Goal: Task Accomplishment & Management: Manage account settings

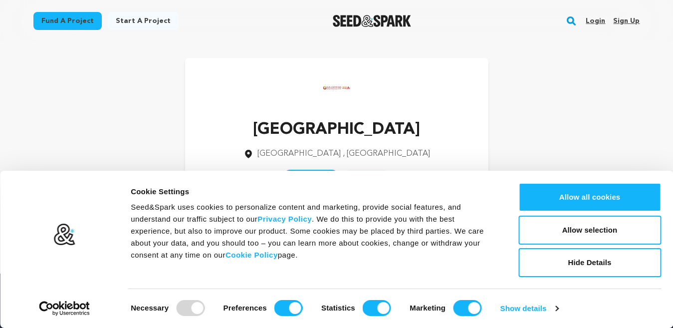
click at [627, 17] on link "Sign up" at bounding box center [626, 21] width 26 height 16
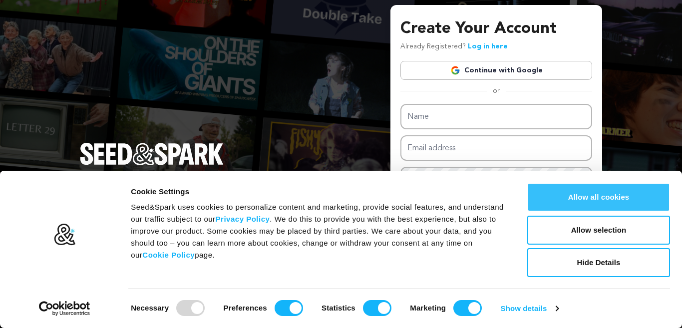
click at [586, 201] on button "Allow all cookies" at bounding box center [598, 197] width 143 height 29
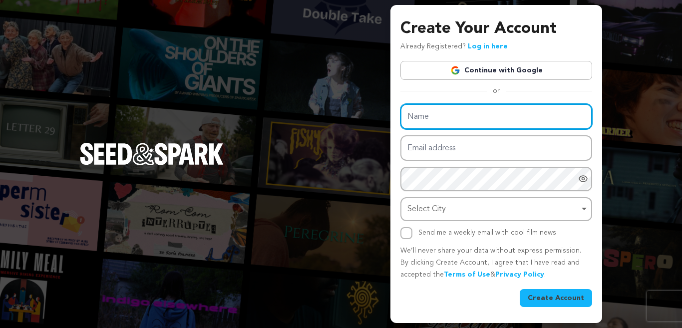
click at [435, 117] on input "Name" at bounding box center [496, 116] width 192 height 25
type input "DoraCrnic"
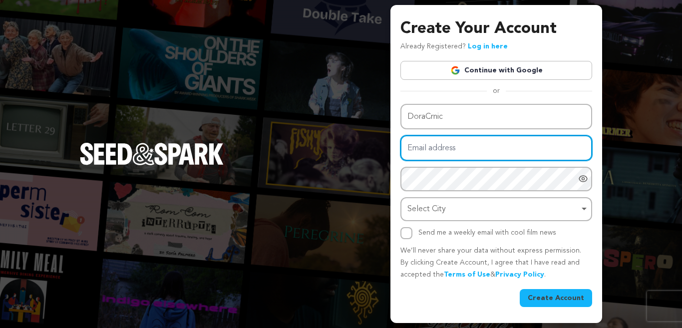
click at [465, 147] on input "Email address" at bounding box center [496, 147] width 192 height 25
type input "doracrnic@gmail.com"
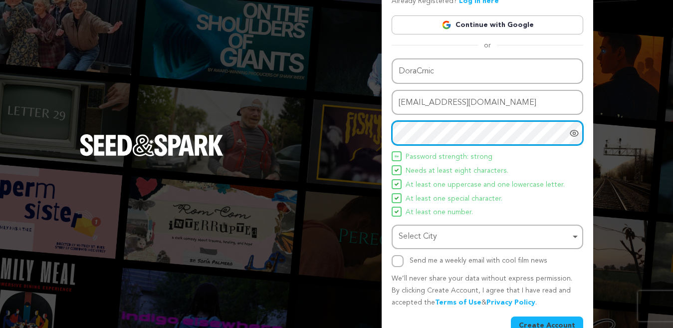
scroll to position [63, 0]
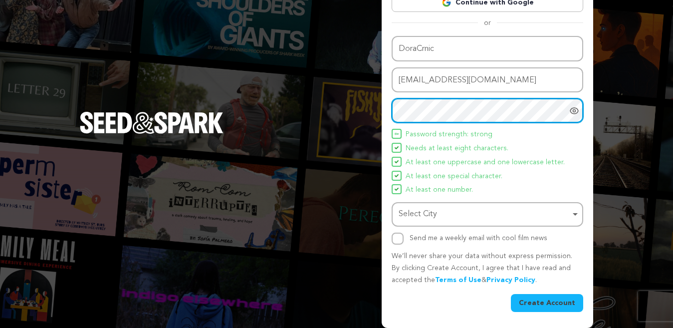
click at [439, 217] on div "Select City Remove item" at bounding box center [485, 214] width 172 height 14
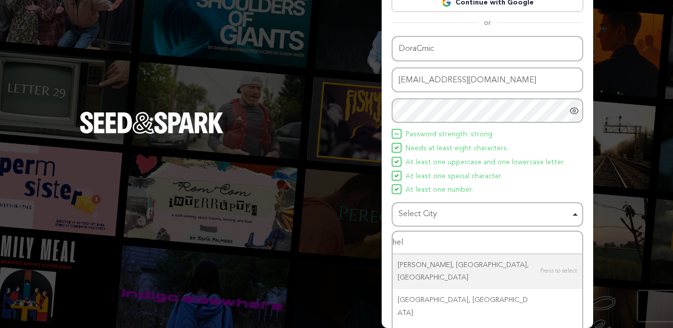
type input "hels"
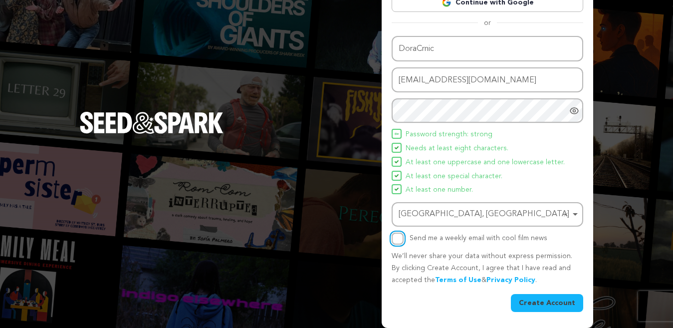
click at [393, 234] on input "Send me a weekly email with cool film news" at bounding box center [398, 238] width 12 height 12
click at [395, 240] on input "Send me a weekly email with cool film news" at bounding box center [398, 238] width 12 height 12
checkbox input "false"
click at [534, 299] on button "Create Account" at bounding box center [547, 303] width 72 height 18
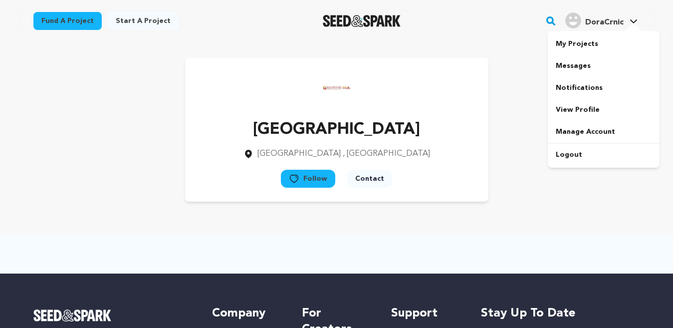
click at [618, 27] on h4 "DoraCrnic" at bounding box center [604, 22] width 38 height 12
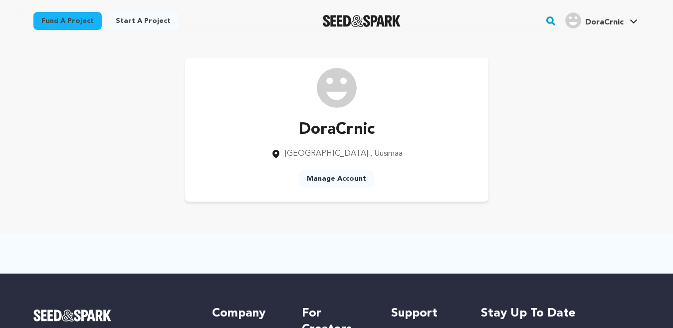
click at [618, 22] on span "DoraCrnic" at bounding box center [604, 22] width 38 height 8
click at [622, 100] on link "View Profile" at bounding box center [604, 110] width 112 height 22
click at [576, 44] on link "My Projects" at bounding box center [604, 44] width 112 height 22
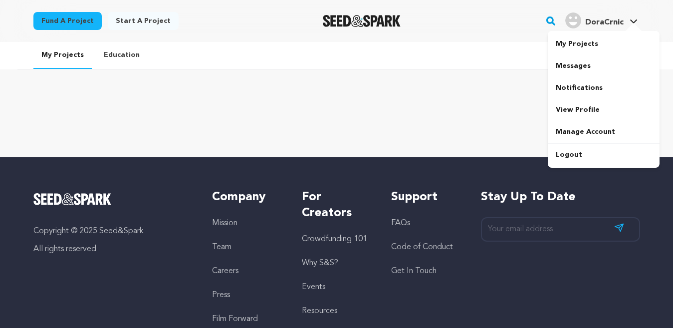
click at [603, 20] on span "DoraCrnic" at bounding box center [604, 22] width 38 height 8
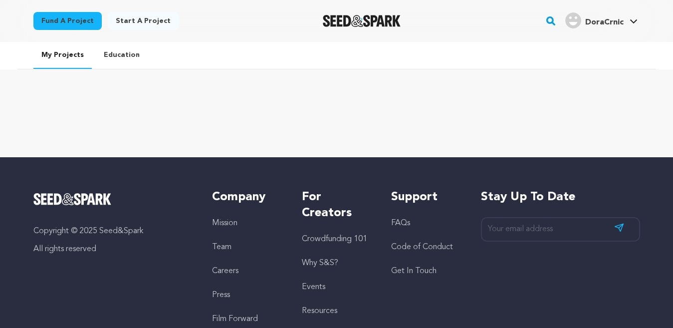
click at [604, 20] on span "DoraCrnic" at bounding box center [604, 22] width 38 height 8
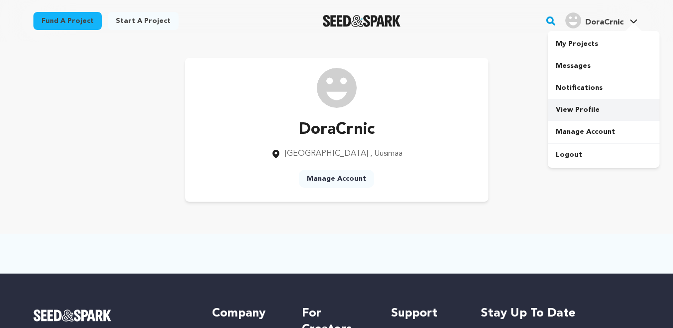
click at [614, 114] on link "View Profile" at bounding box center [604, 110] width 112 height 22
click at [614, 115] on link "View Profile" at bounding box center [604, 110] width 112 height 22
click at [355, 178] on link "Manage Account" at bounding box center [336, 179] width 75 height 18
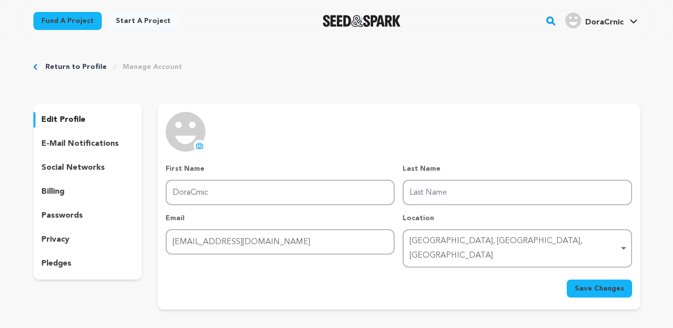
click at [72, 117] on p "edit profile" at bounding box center [63, 120] width 44 height 12
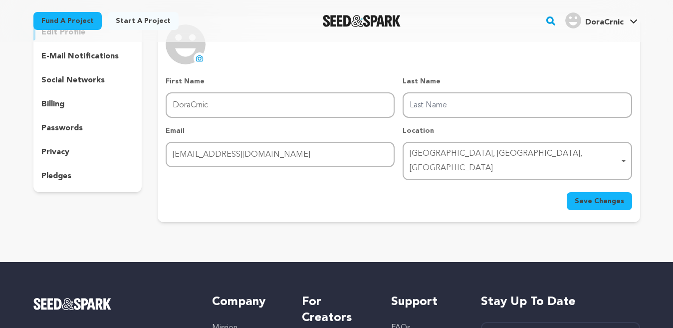
scroll to position [106, 0]
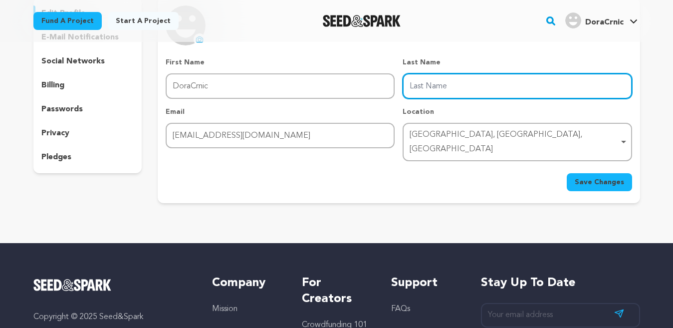
click at [439, 89] on input "Last Name" at bounding box center [517, 85] width 229 height 25
type input "crnic"
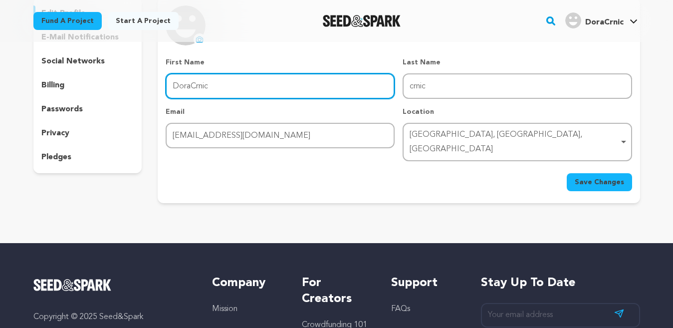
type input "dora"
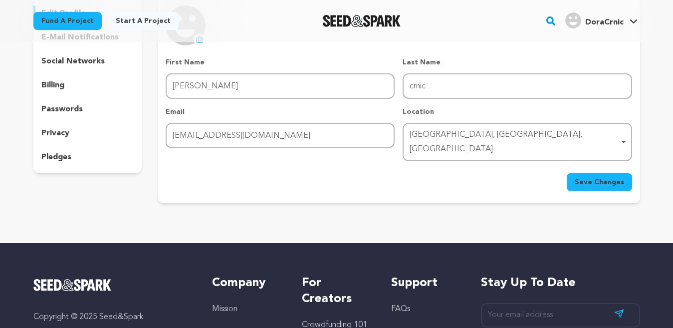
click at [592, 177] on span "Save Changes" at bounding box center [599, 182] width 49 height 10
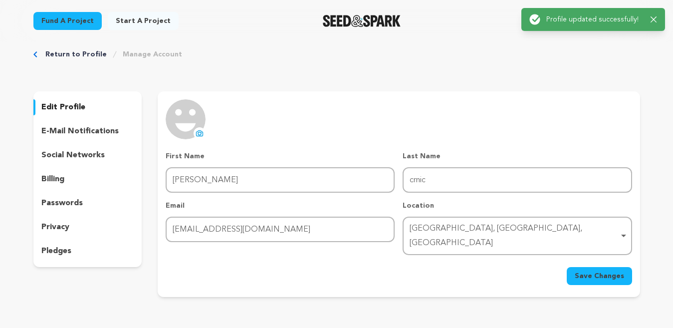
scroll to position [0, 0]
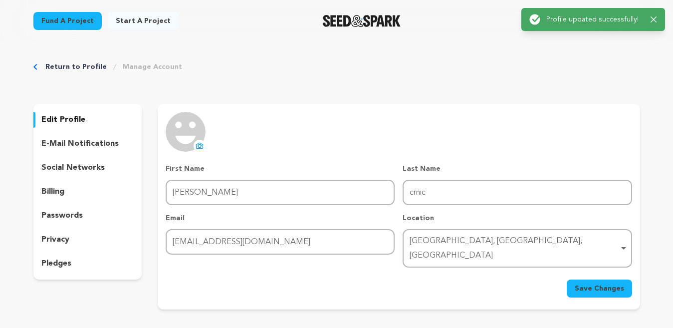
click at [196, 148] on icon at bounding box center [200, 146] width 8 height 8
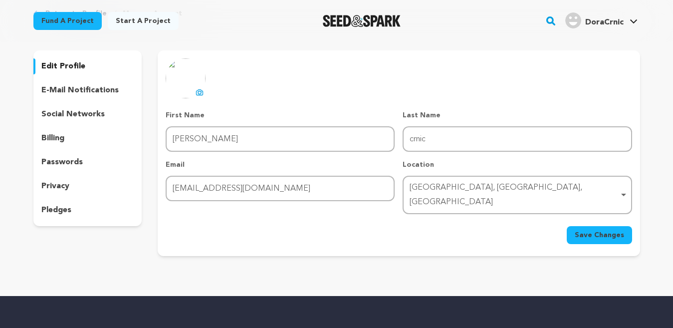
scroll to position [36, 0]
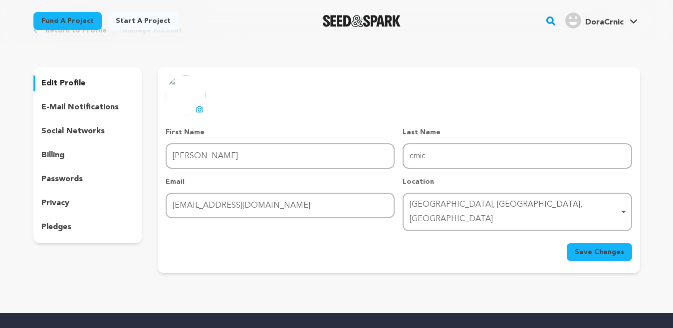
click at [597, 243] on button "Save Changes" at bounding box center [599, 252] width 65 height 18
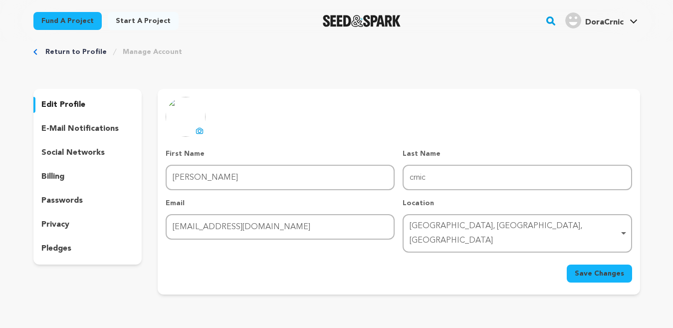
scroll to position [0, 0]
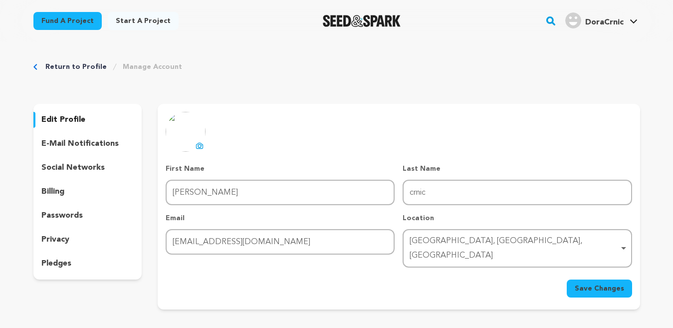
click at [105, 171] on div "social networks" at bounding box center [87, 168] width 109 height 16
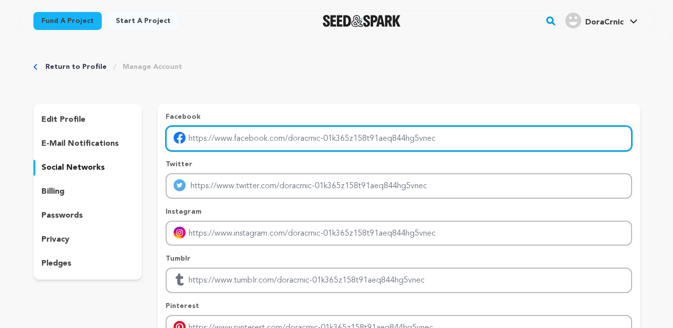
click at [265, 132] on input "Enter facebook profile link" at bounding box center [399, 138] width 466 height 25
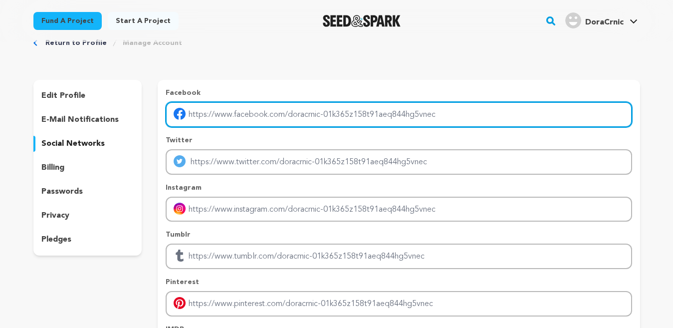
scroll to position [23, 0]
paste input "[URL][DOMAIN_NAME]"
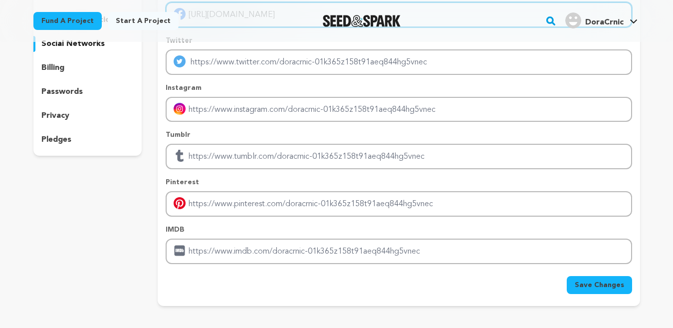
scroll to position [126, 0]
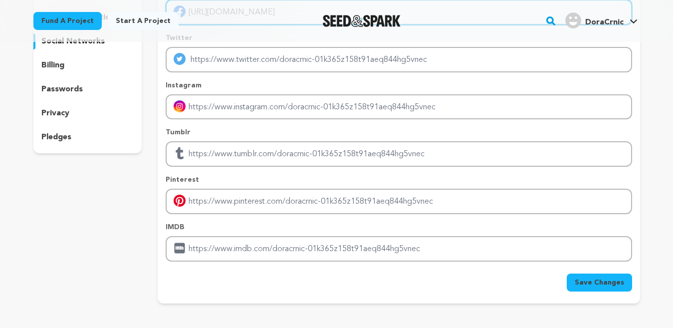
type input "[URL][DOMAIN_NAME]"
click at [582, 277] on span "Save Changes" at bounding box center [599, 282] width 49 height 10
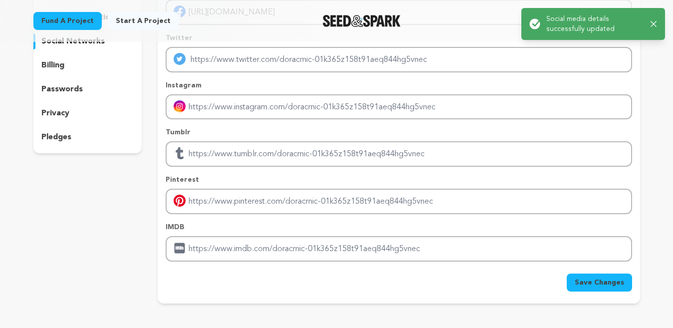
scroll to position [0, 0]
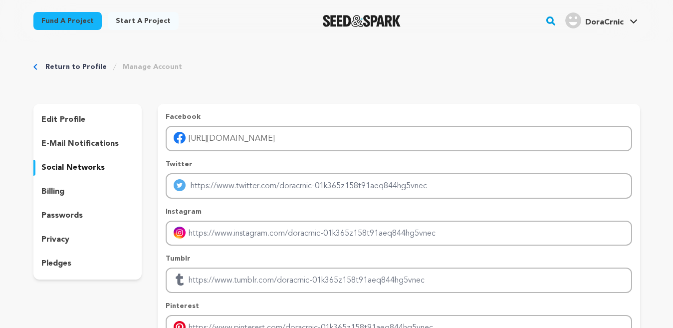
click at [84, 113] on div "edit profile" at bounding box center [87, 120] width 109 height 16
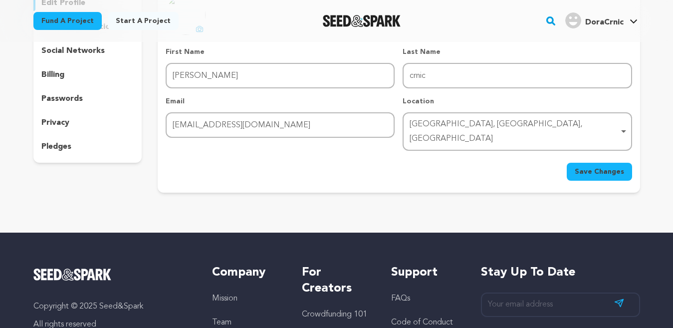
scroll to position [130, 0]
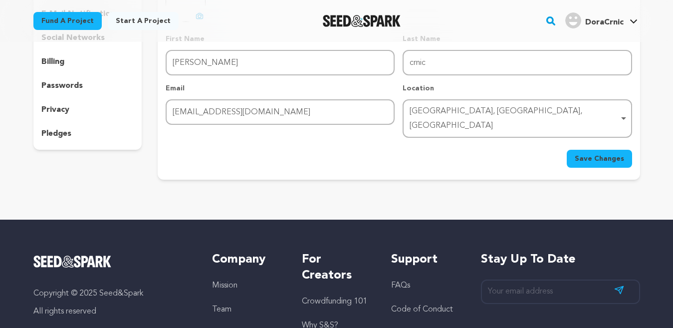
click at [473, 110] on div "[GEOGRAPHIC_DATA], [GEOGRAPHIC_DATA], [GEOGRAPHIC_DATA] Remove item" at bounding box center [514, 118] width 209 height 29
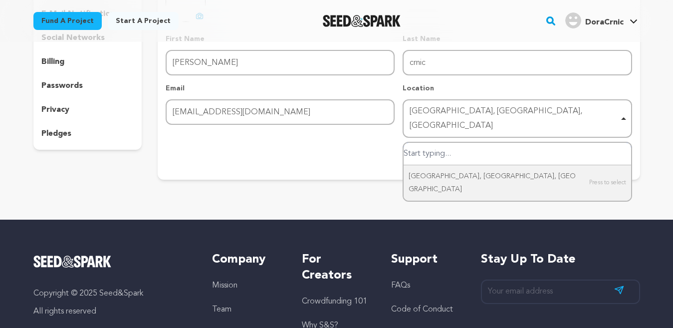
click at [503, 107] on div "[GEOGRAPHIC_DATA], [GEOGRAPHIC_DATA], [GEOGRAPHIC_DATA] Remove item" at bounding box center [514, 118] width 209 height 29
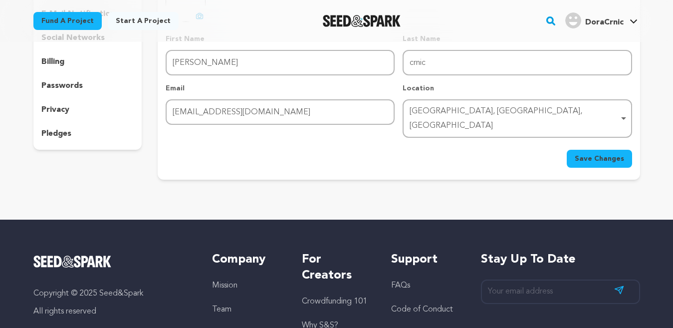
click at [503, 107] on div "[GEOGRAPHIC_DATA], [GEOGRAPHIC_DATA], [GEOGRAPHIC_DATA] Remove item" at bounding box center [514, 118] width 209 height 29
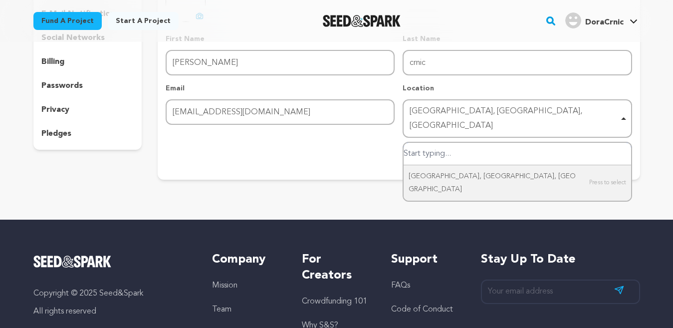
click at [457, 111] on div "[GEOGRAPHIC_DATA], [GEOGRAPHIC_DATA], [GEOGRAPHIC_DATA] Remove item" at bounding box center [514, 118] width 209 height 29
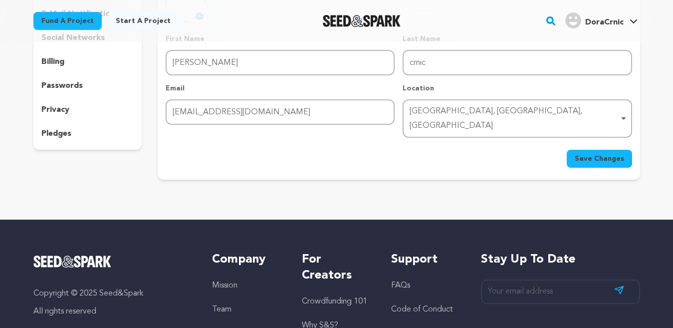
click at [457, 111] on div "[GEOGRAPHIC_DATA], [GEOGRAPHIC_DATA], [GEOGRAPHIC_DATA] Remove item" at bounding box center [514, 118] width 209 height 29
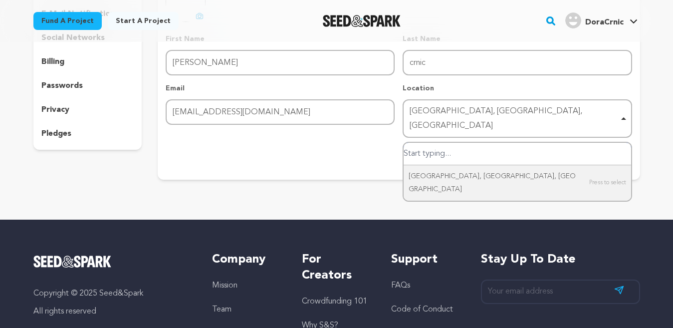
click at [457, 111] on div "[GEOGRAPHIC_DATA], [GEOGRAPHIC_DATA], [GEOGRAPHIC_DATA] Remove item" at bounding box center [514, 118] width 209 height 29
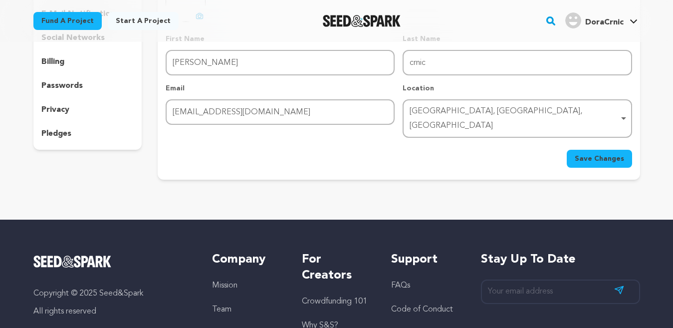
click at [457, 111] on div "[GEOGRAPHIC_DATA], [GEOGRAPHIC_DATA], [GEOGRAPHIC_DATA] Remove item" at bounding box center [514, 118] width 209 height 29
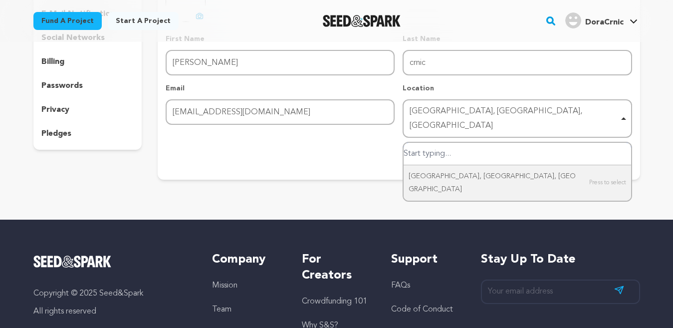
click at [621, 110] on div "[GEOGRAPHIC_DATA], [GEOGRAPHIC_DATA], [GEOGRAPHIC_DATA] Remove item" at bounding box center [517, 118] width 219 height 33
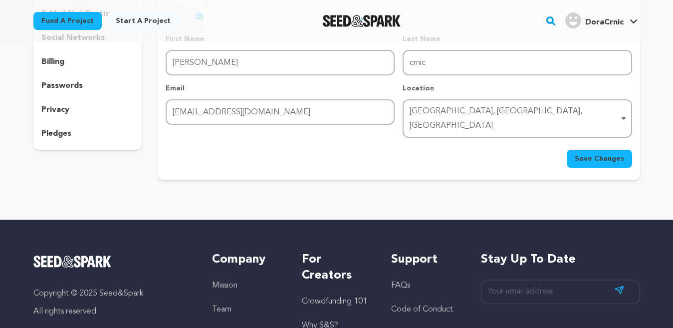
click at [621, 110] on div "[GEOGRAPHIC_DATA], [GEOGRAPHIC_DATA], [GEOGRAPHIC_DATA] Remove item" at bounding box center [517, 118] width 219 height 33
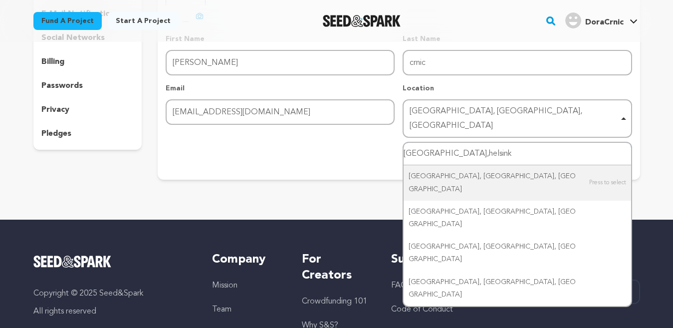
type input "finland,helsinki"
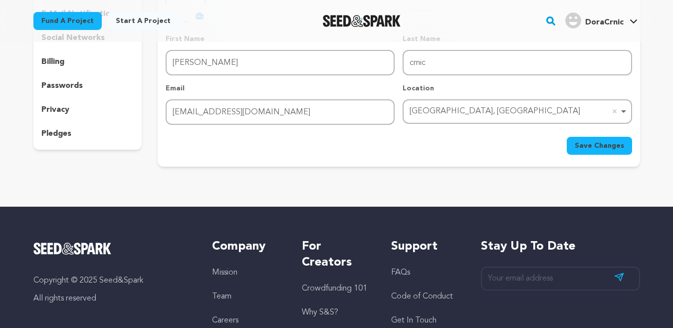
click at [600, 145] on span "Save Changes" at bounding box center [599, 146] width 49 height 10
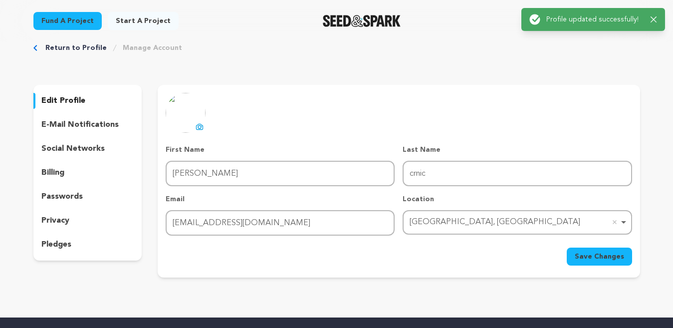
scroll to position [0, 0]
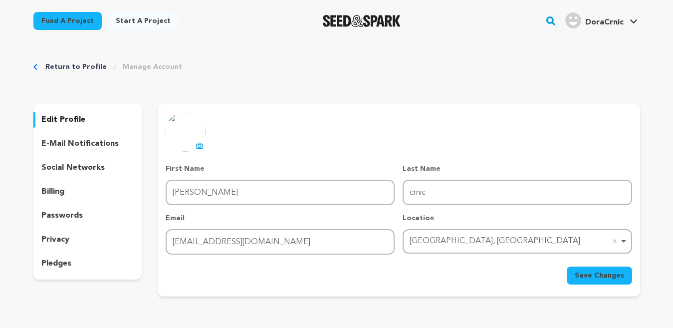
click at [79, 65] on link "Return to Profile" at bounding box center [75, 67] width 61 height 10
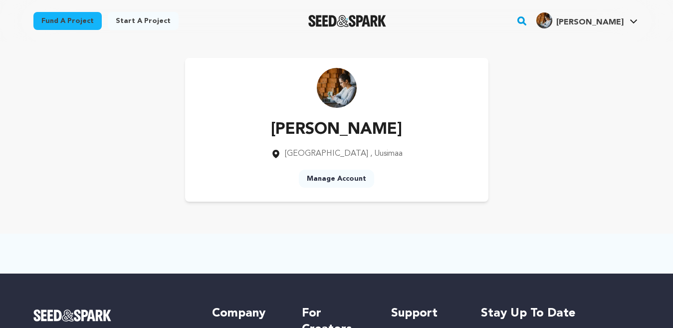
click at [370, 153] on span ", Uusimaa" at bounding box center [386, 154] width 32 height 8
click at [354, 180] on link "Manage Account" at bounding box center [336, 179] width 75 height 18
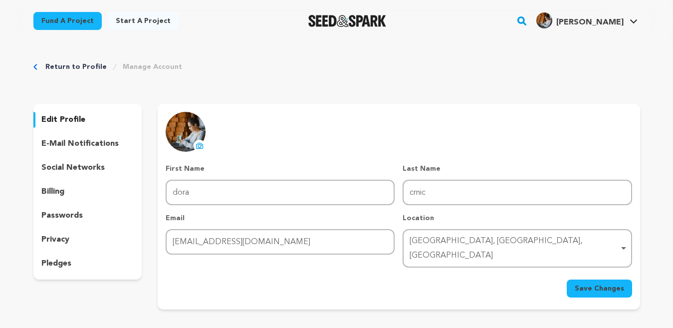
click at [497, 241] on div "[GEOGRAPHIC_DATA], [GEOGRAPHIC_DATA], [GEOGRAPHIC_DATA] Remove item" at bounding box center [514, 248] width 209 height 29
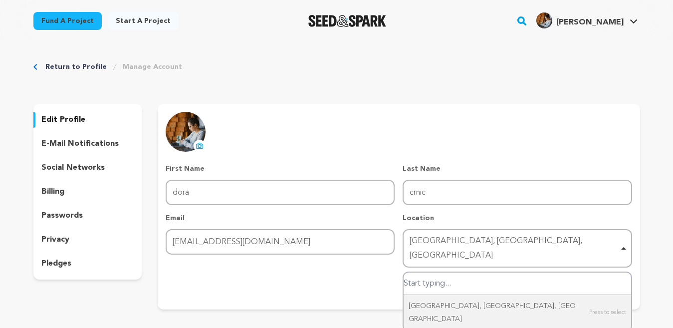
click at [465, 243] on div "[GEOGRAPHIC_DATA], [GEOGRAPHIC_DATA], [GEOGRAPHIC_DATA] Remove item" at bounding box center [514, 248] width 209 height 29
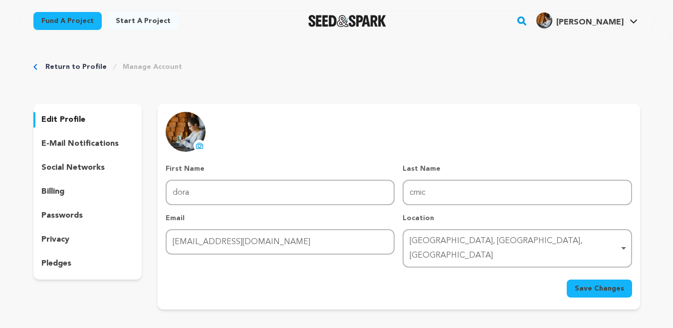
click at [465, 243] on div "[GEOGRAPHIC_DATA], [GEOGRAPHIC_DATA], [GEOGRAPHIC_DATA] Remove item" at bounding box center [514, 248] width 209 height 29
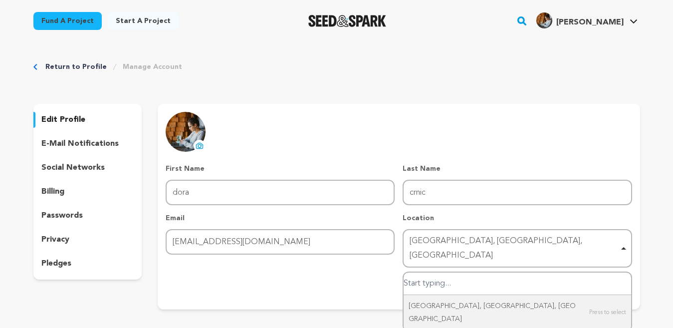
click at [467, 272] on input "Helsinki, Uusimaa, Finland" at bounding box center [517, 283] width 227 height 22
